Goal: Task Accomplishment & Management: Manage account settings

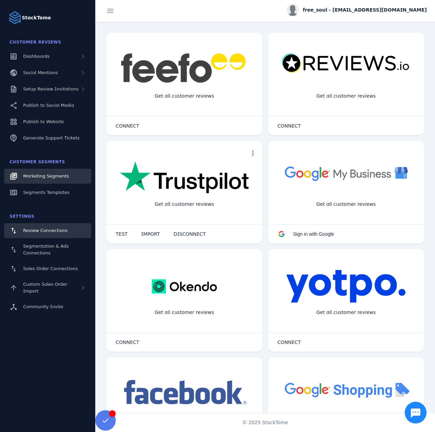
click at [44, 178] on span "Marketing Segments" at bounding box center [46, 176] width 46 height 5
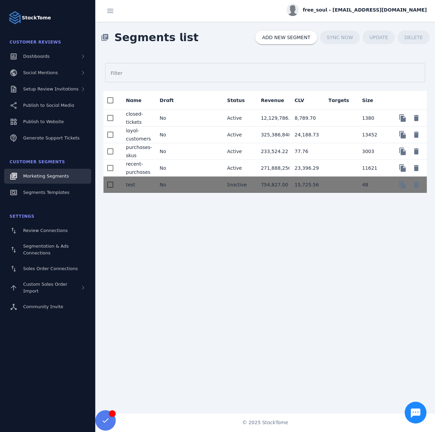
click at [173, 134] on mat-cell "No" at bounding box center [171, 135] width 34 height 17
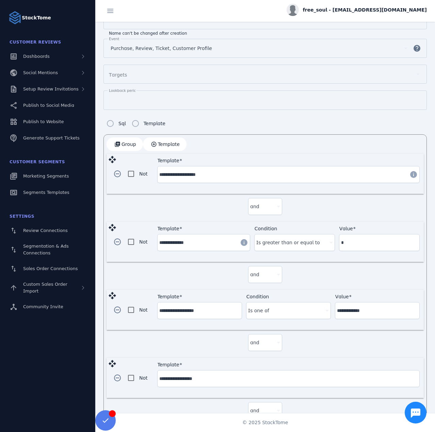
scroll to position [78, 0]
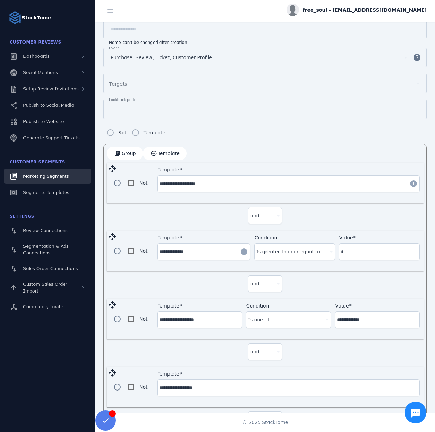
drag, startPoint x: 44, startPoint y: 197, endPoint x: 45, endPoint y: 183, distance: 14.0
click at [45, 175] on span "Marketing Segments" at bounding box center [46, 176] width 46 height 5
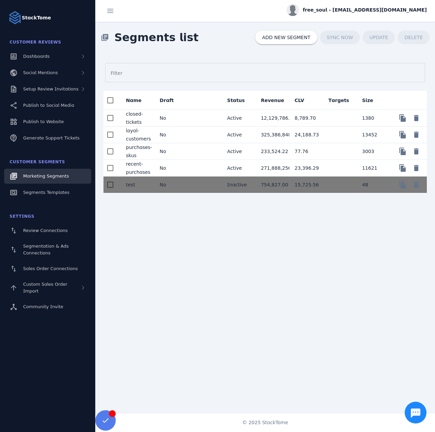
click at [187, 148] on mat-cell "No" at bounding box center [171, 151] width 34 height 17
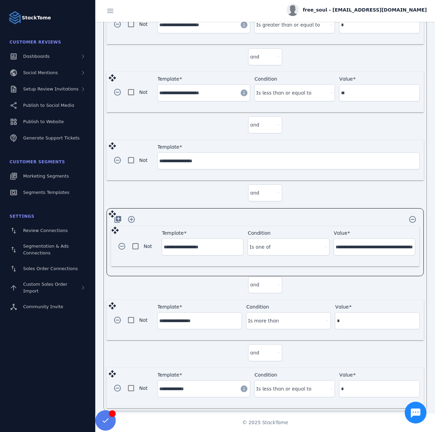
scroll to position [238, 0]
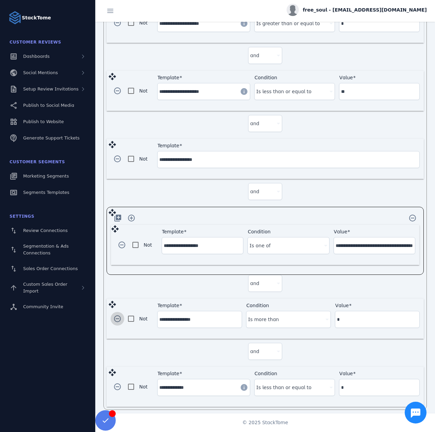
click at [116, 317] on span "button" at bounding box center [117, 319] width 16 height 16
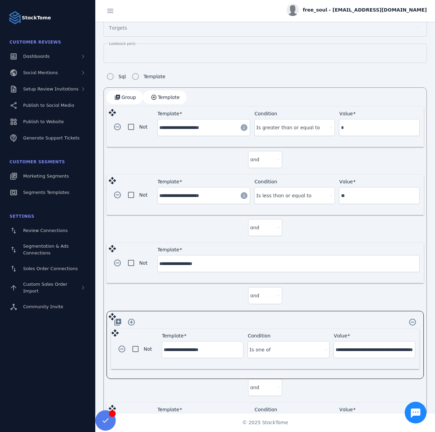
scroll to position [0, 0]
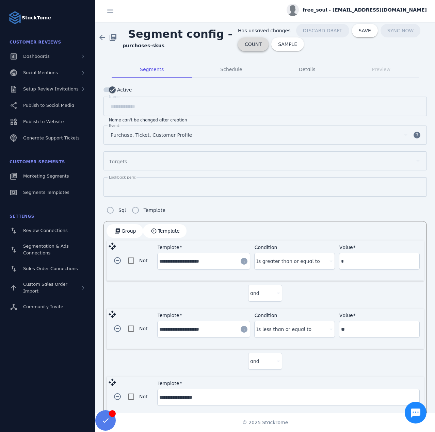
click at [245, 45] on span "COUNT" at bounding box center [253, 44] width 17 height 5
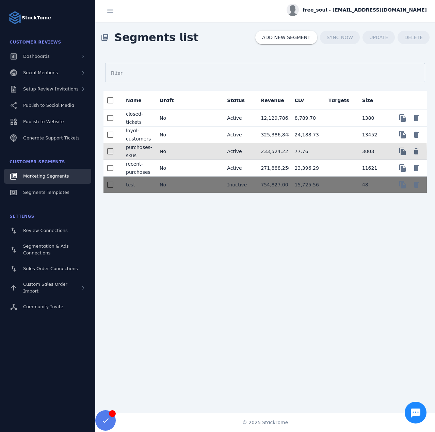
click at [166, 152] on mat-cell "No" at bounding box center [171, 151] width 34 height 17
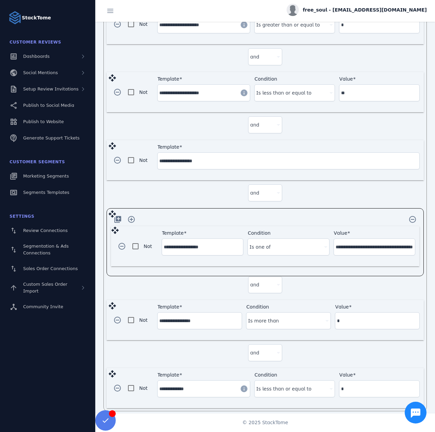
scroll to position [238, 0]
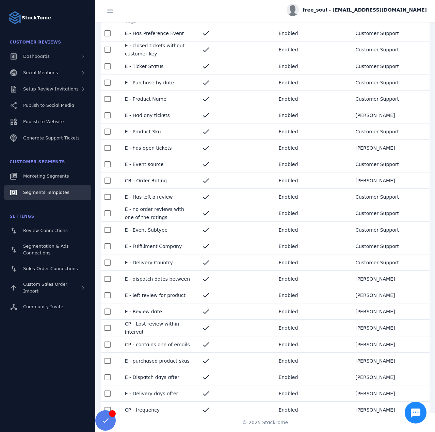
scroll to position [221, 0]
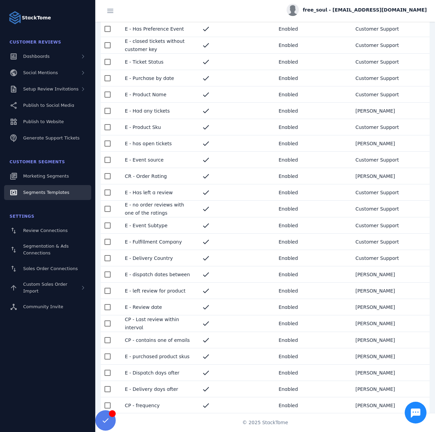
click at [165, 407] on mat-cell "CP - frequency" at bounding box center [157, 406] width 77 height 16
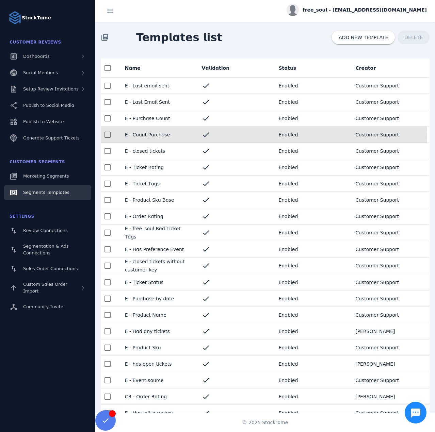
click at [168, 132] on mat-cell "E - Count Purchase" at bounding box center [157, 135] width 77 height 16
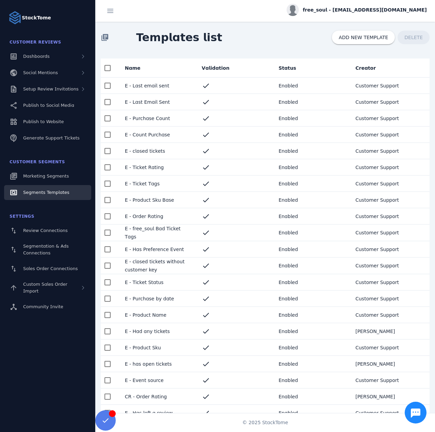
scroll to position [221, 0]
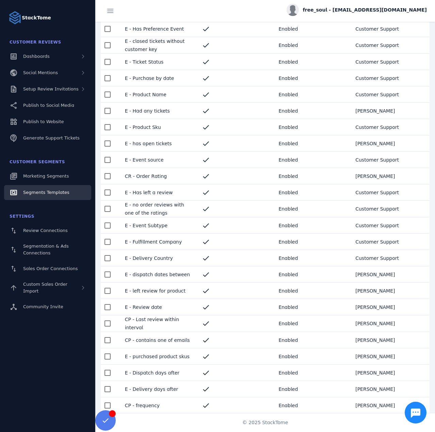
click at [172, 405] on mat-cell "CP - frequency" at bounding box center [157, 406] width 77 height 16
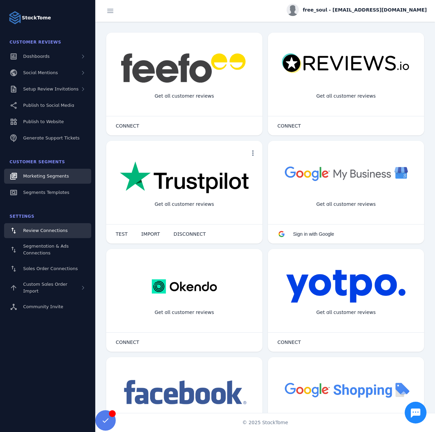
click at [44, 173] on link "Marketing Segments" at bounding box center [47, 176] width 87 height 15
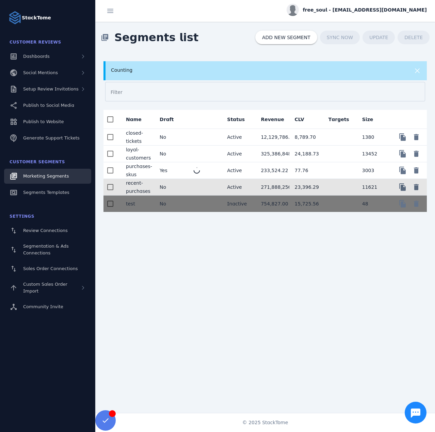
click at [183, 183] on mat-cell "No" at bounding box center [171, 187] width 34 height 17
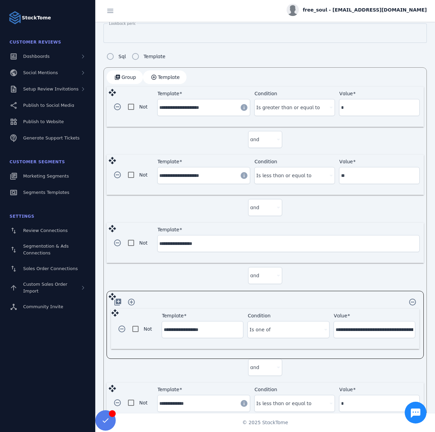
scroll to position [171, 0]
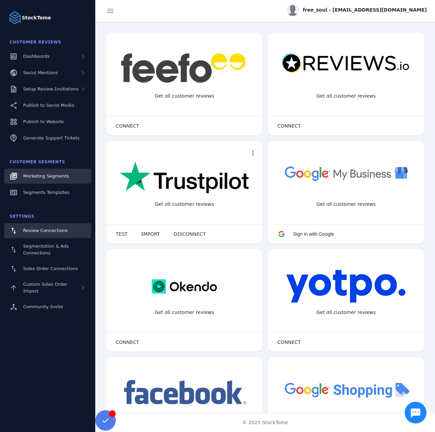
click at [20, 172] on link "Marketing Segments" at bounding box center [47, 176] width 87 height 15
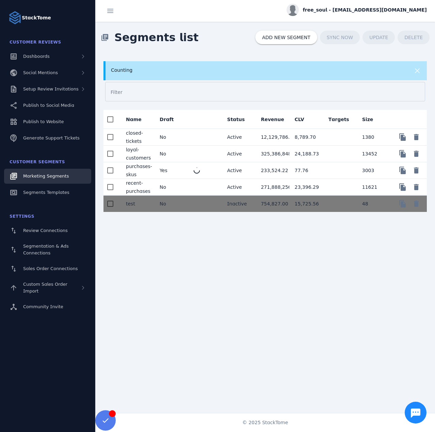
click at [199, 172] on circle at bounding box center [197, 170] width 6 height 6
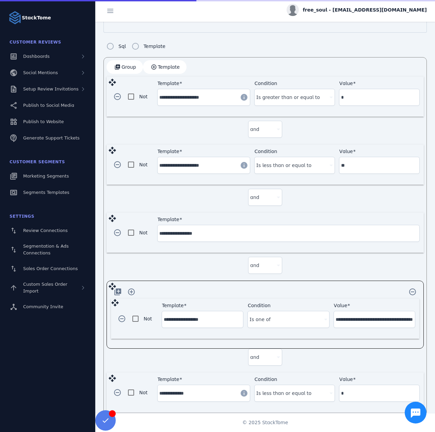
scroll to position [190, 0]
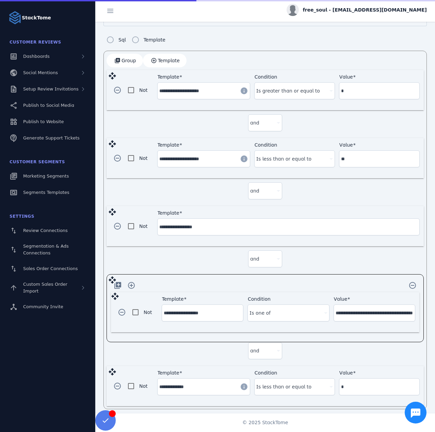
drag, startPoint x: 49, startPoint y: 177, endPoint x: 53, endPoint y: 168, distance: 9.5
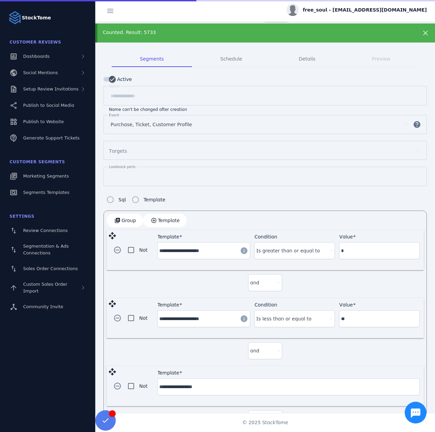
scroll to position [0, 0]
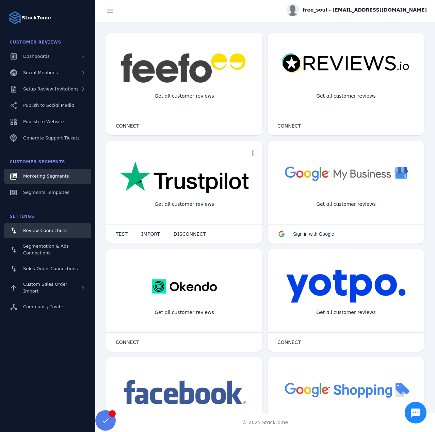
click at [60, 172] on link "Marketing Segments" at bounding box center [47, 176] width 87 height 15
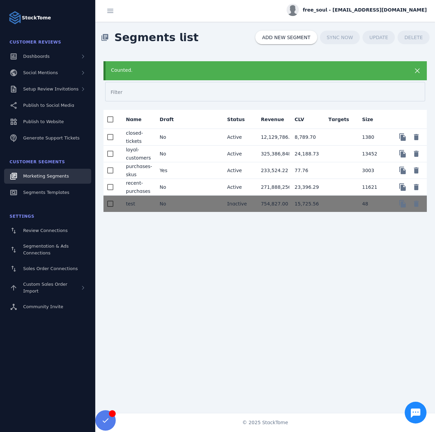
drag, startPoint x: 52, startPoint y: 0, endPoint x: 190, endPoint y: 236, distance: 273.7
click at [190, 236] on div "Counted. Filter Name Draft Status Revenue CLV Targets Size closed-tickets No Ac…" at bounding box center [265, 229] width 340 height 352
click at [186, 185] on mat-cell "No" at bounding box center [171, 187] width 34 height 17
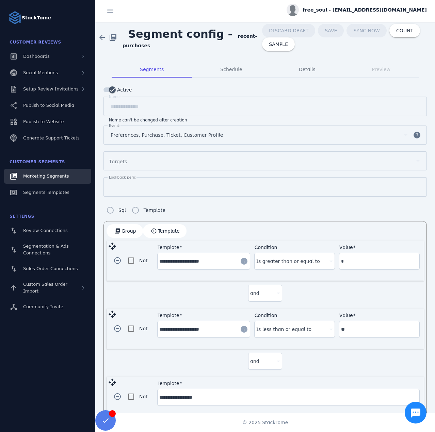
drag, startPoint x: 47, startPoint y: 177, endPoint x: 50, endPoint y: 173, distance: 5.1
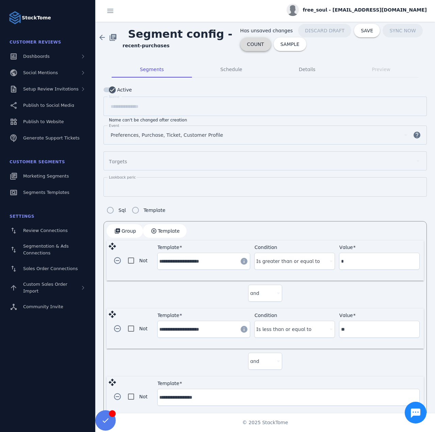
click at [248, 47] on span "COUNT" at bounding box center [255, 44] width 17 height 5
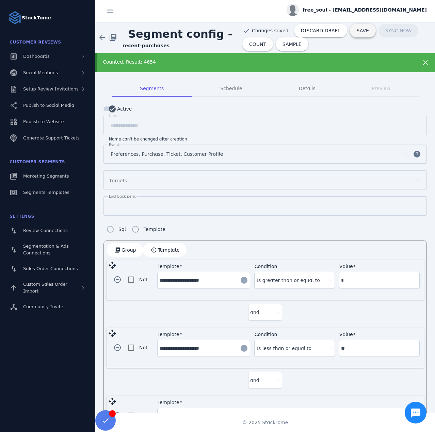
click at [357, 32] on span "SAVE" at bounding box center [363, 30] width 12 height 5
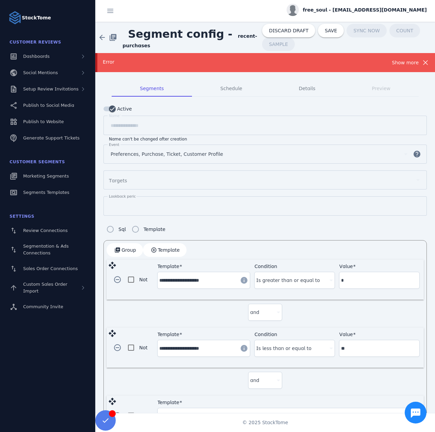
click at [401, 64] on div "Show more" at bounding box center [405, 63] width 27 height 8
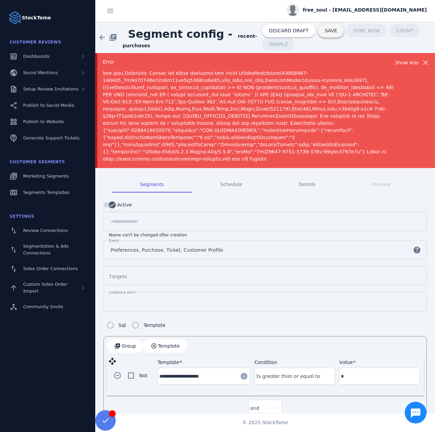
click at [326, 30] on span at bounding box center [331, 30] width 26 height 16
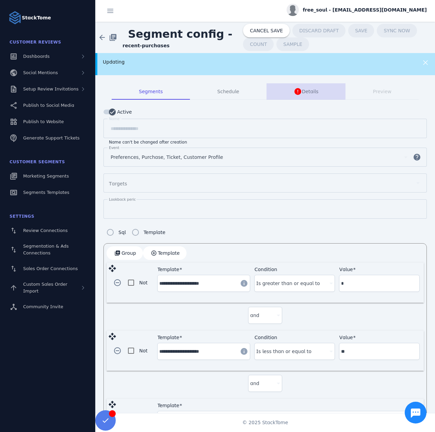
click at [296, 91] on mat-icon "error" at bounding box center [298, 91] width 8 height 8
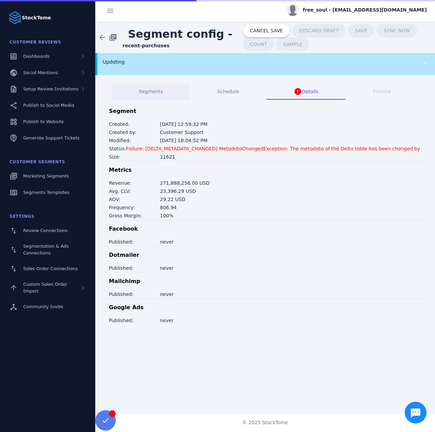
click at [148, 95] on span "Segments" at bounding box center [151, 91] width 24 height 16
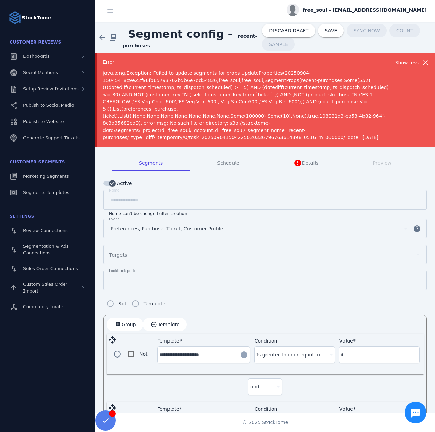
drag, startPoint x: 303, startPoint y: 79, endPoint x: 289, endPoint y: 79, distance: 13.3
click at [303, 79] on span "java.lang.Exception: Failed to update segments for props UpdateProperties(20250…" at bounding box center [246, 105] width 286 height 70
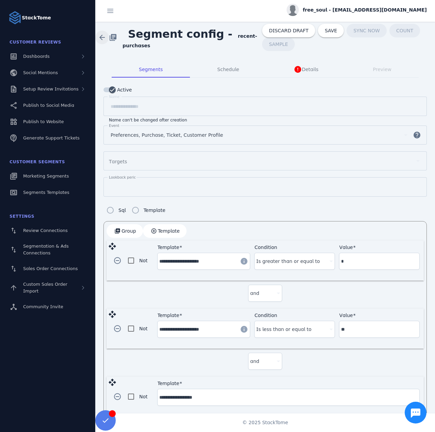
click at [104, 39] on span at bounding box center [102, 37] width 16 height 16
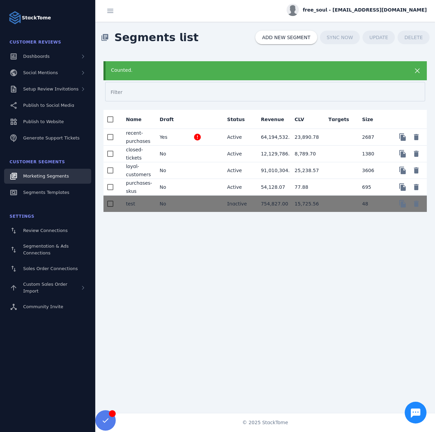
drag, startPoint x: 75, startPoint y: 0, endPoint x: 213, endPoint y: 236, distance: 273.2
click at [225, 263] on div "Counted. Filter Name Draft Status Revenue CLV Targets Size recent-purchases Yes…" at bounding box center [265, 229] width 340 height 352
click at [157, 139] on mat-cell "Yes" at bounding box center [171, 137] width 34 height 17
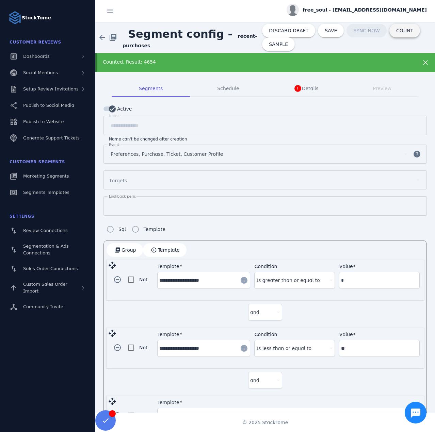
click at [396, 33] on span "COUNT" at bounding box center [404, 30] width 17 height 5
click at [321, 25] on span at bounding box center [331, 30] width 26 height 16
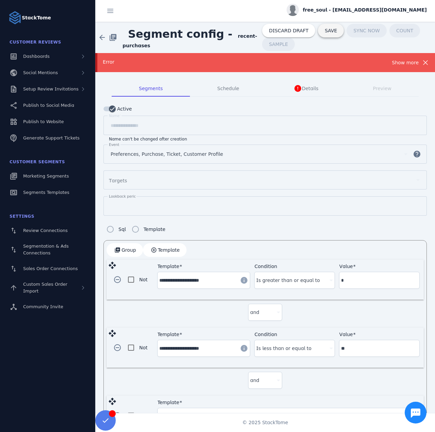
click at [325, 31] on span "SAVE" at bounding box center [331, 30] width 12 height 5
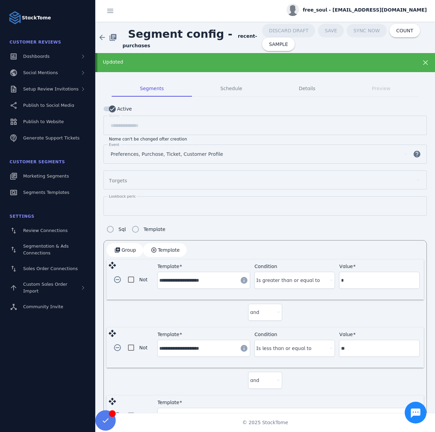
click at [307, 59] on div "Updated" at bounding box center [250, 62] width 294 height 7
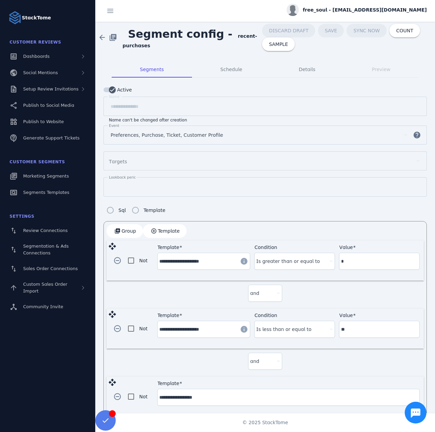
click at [43, 175] on span "Marketing Segments" at bounding box center [46, 176] width 46 height 5
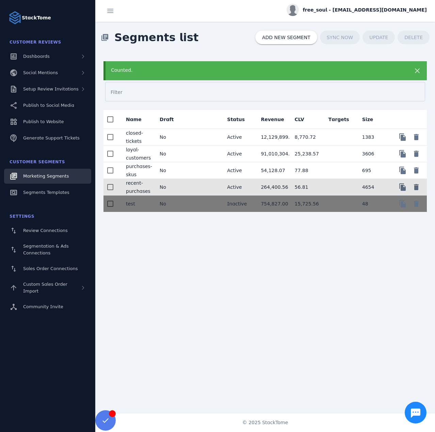
click at [244, 186] on mat-cell "Active" at bounding box center [239, 187] width 34 height 17
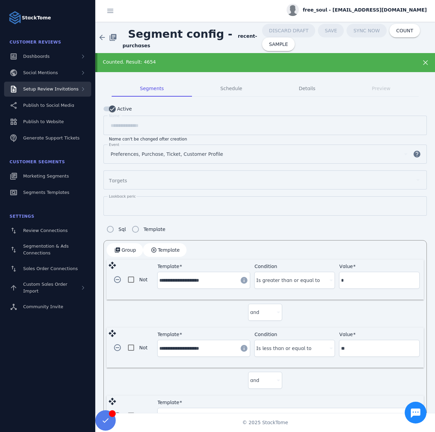
click at [49, 87] on span "Setup Review Invitations" at bounding box center [50, 88] width 55 height 5
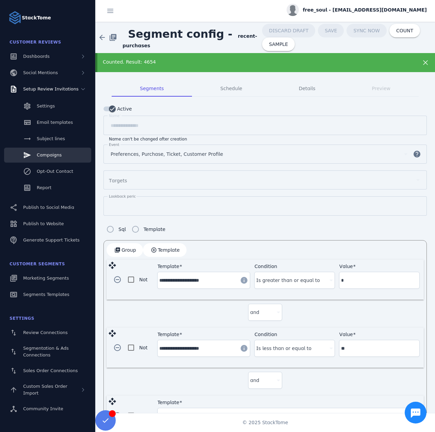
click at [46, 158] on div "Campaigns" at bounding box center [49, 155] width 25 height 7
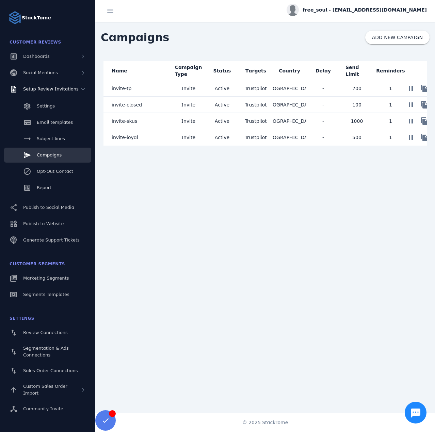
click at [148, 88] on mat-cell "invite-tp" at bounding box center [137, 88] width 68 height 16
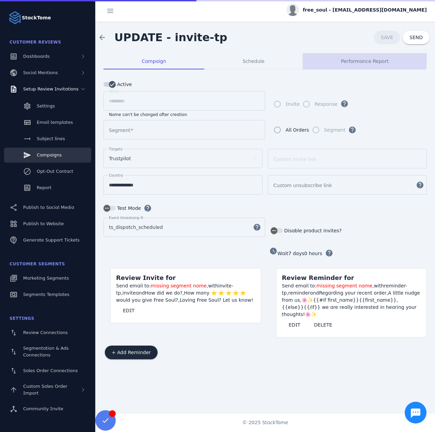
click at [357, 59] on span "Performance Report" at bounding box center [365, 61] width 48 height 5
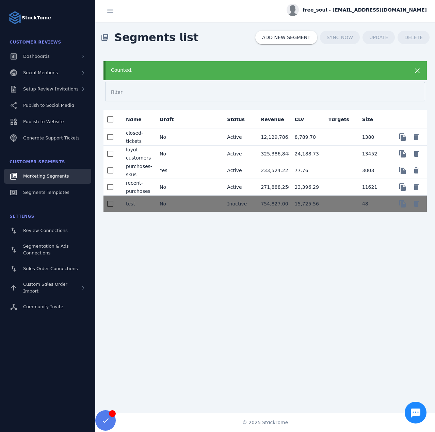
click at [187, 150] on mat-cell "No" at bounding box center [171, 154] width 34 height 17
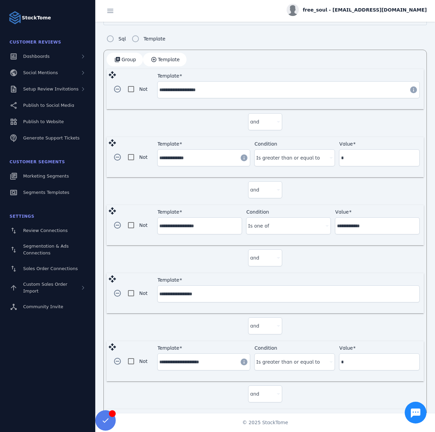
scroll to position [214, 0]
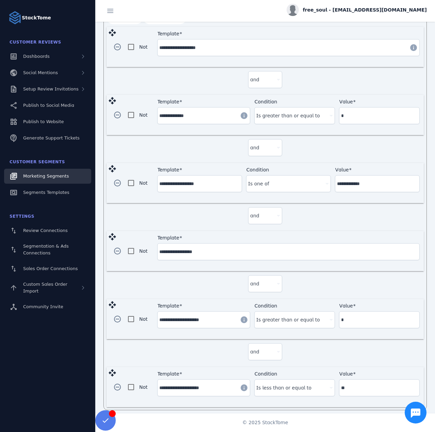
click at [50, 170] on link "Marketing Segments" at bounding box center [47, 176] width 87 height 15
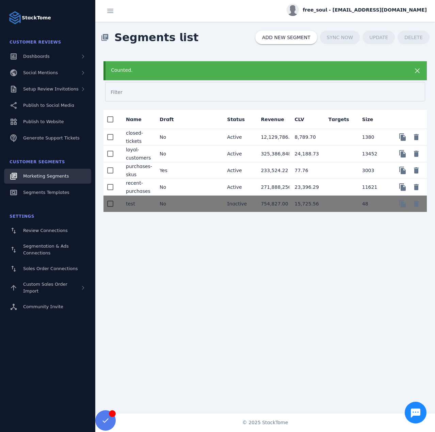
click at [182, 172] on mat-cell "Yes" at bounding box center [171, 170] width 34 height 17
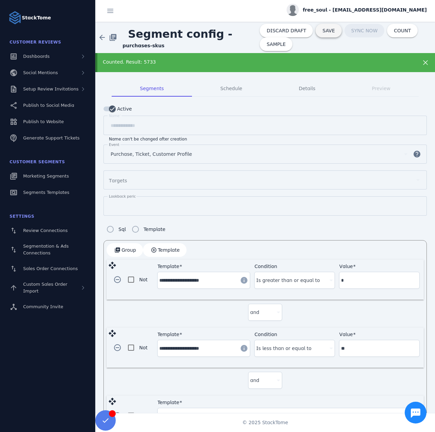
click at [322, 32] on span "SAVE" at bounding box center [328, 30] width 12 height 5
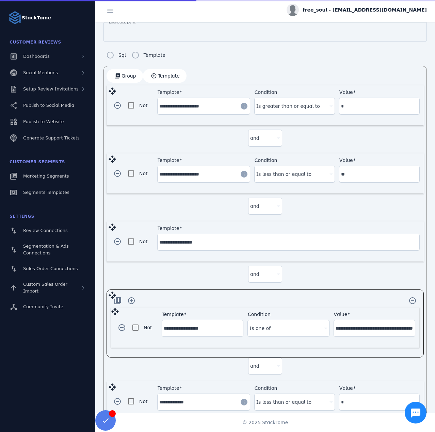
scroll to position [190, 0]
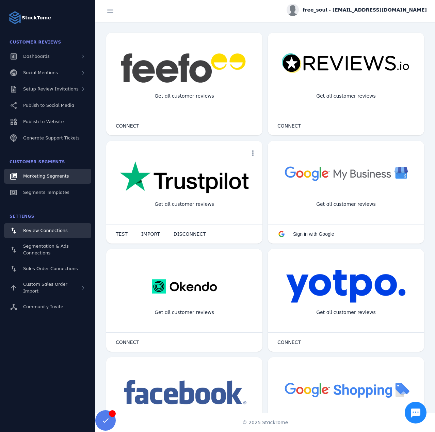
click at [42, 177] on span "Marketing Segments" at bounding box center [46, 176] width 46 height 5
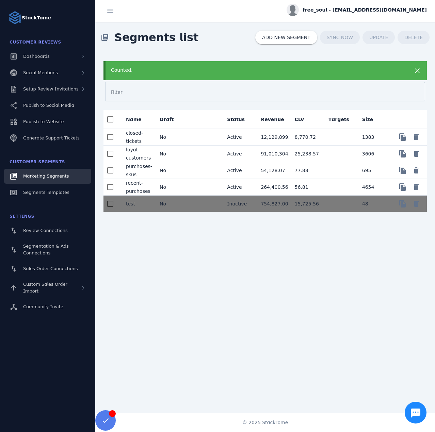
click at [148, 187] on mat-cell "recent-purchases" at bounding box center [137, 187] width 34 height 17
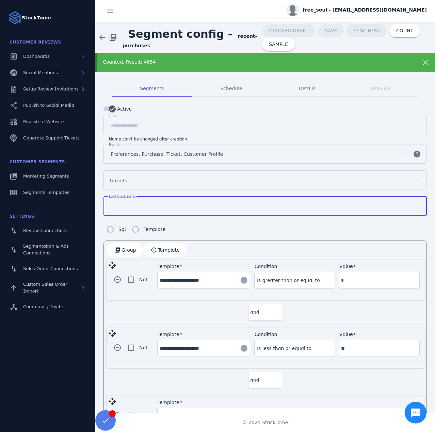
drag, startPoint x: 118, startPoint y: 204, endPoint x: 102, endPoint y: 203, distance: 16.4
click at [102, 203] on mat-tab-group "**********" at bounding box center [265, 339] width 340 height 535
type input "**"
click at [257, 44] on span "COUNT" at bounding box center [255, 44] width 17 height 5
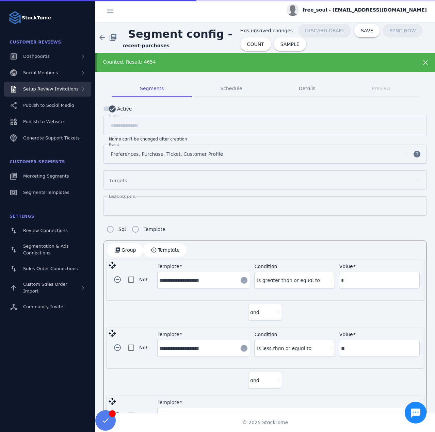
click at [55, 89] on span "Setup Review Invitations" at bounding box center [50, 88] width 55 height 5
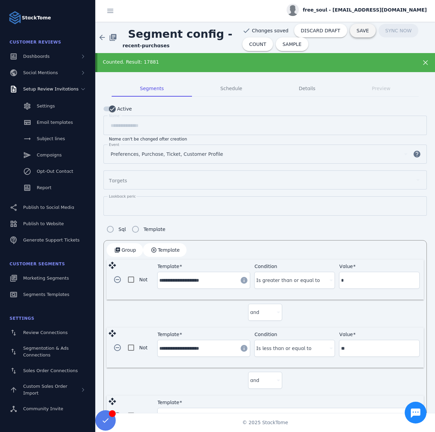
click at [357, 30] on span "SAVE" at bounding box center [363, 30] width 12 height 5
click at [108, 42] on span at bounding box center [102, 37] width 16 height 16
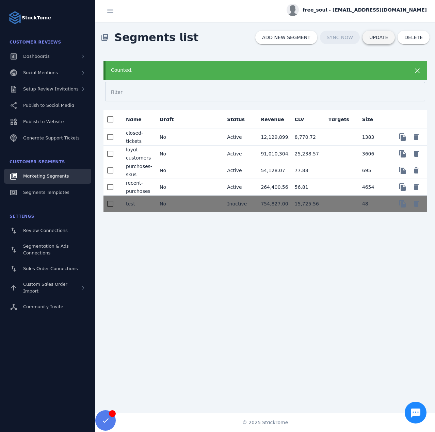
click at [372, 35] on span at bounding box center [378, 37] width 32 height 16
click at [263, 67] on div "Counted." at bounding box center [250, 70] width 279 height 7
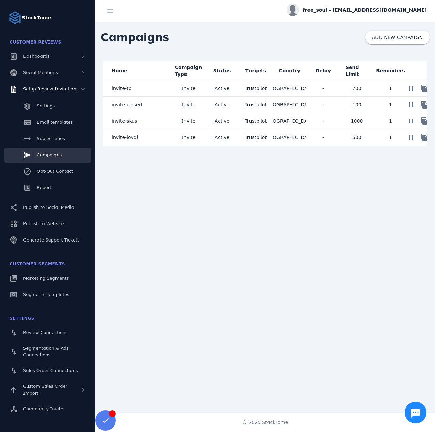
click at [134, 86] on mat-cell "invite-tp" at bounding box center [137, 88] width 68 height 16
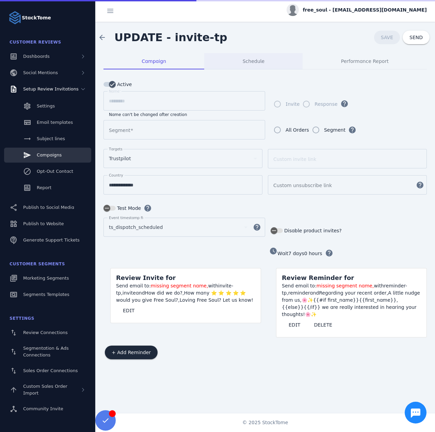
click at [231, 58] on div "Schedule" at bounding box center [253, 61] width 98 height 16
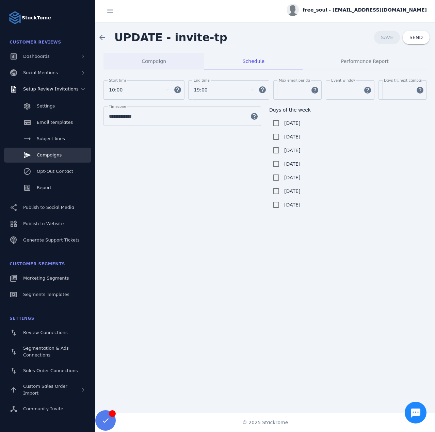
click at [169, 61] on div "Campaign" at bounding box center [153, 61] width 101 height 16
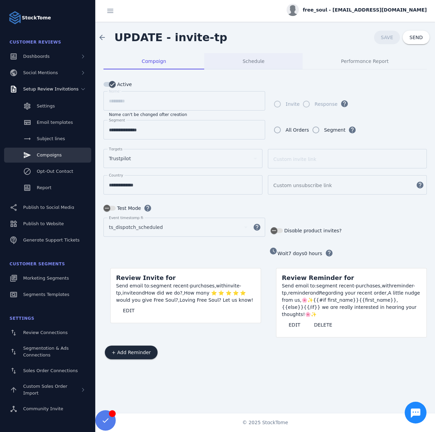
click at [248, 60] on span "Schedule" at bounding box center [254, 61] width 22 height 5
